Goal: Transaction & Acquisition: Purchase product/service

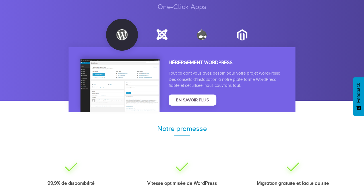
scroll to position [968, 0]
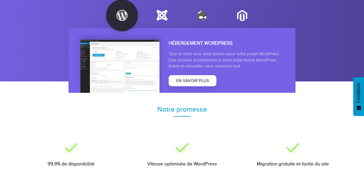
click at [160, 14] on img at bounding box center [161, 15] width 11 height 11
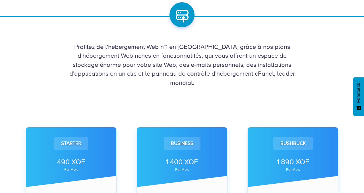
scroll to position [0, 0]
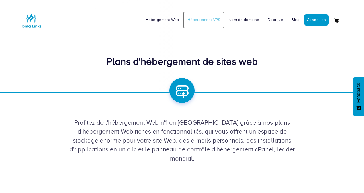
click at [212, 20] on link "Hébergement VPS" at bounding box center [203, 19] width 41 height 17
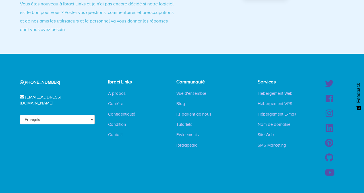
scroll to position [266, 0]
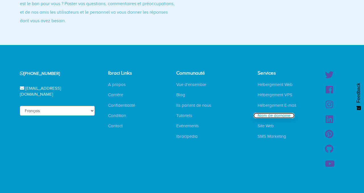
click at [275, 116] on link "Nom de domaine" at bounding box center [274, 116] width 41 height 6
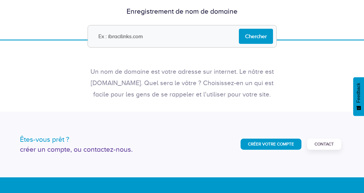
scroll to position [60, 0]
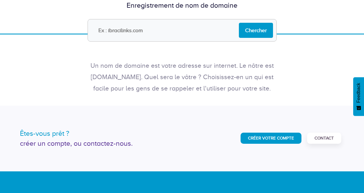
click at [194, 32] on input "text" at bounding box center [182, 30] width 189 height 22
type input "imagemap.pro"
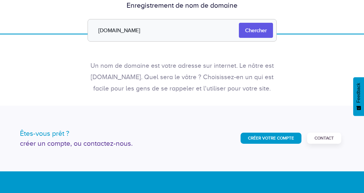
click at [253, 31] on input "Chercher" at bounding box center [256, 30] width 34 height 15
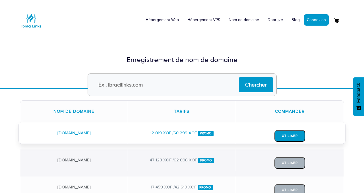
click at [290, 135] on button "Utiliser" at bounding box center [290, 136] width 31 height 12
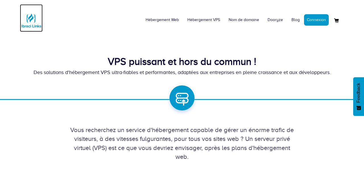
click at [30, 20] on img at bounding box center [31, 20] width 23 height 23
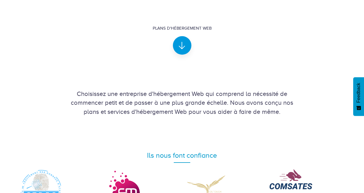
scroll to position [160, 0]
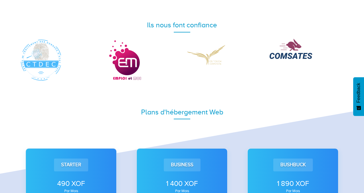
scroll to position [290, 0]
